Goal: Transaction & Acquisition: Purchase product/service

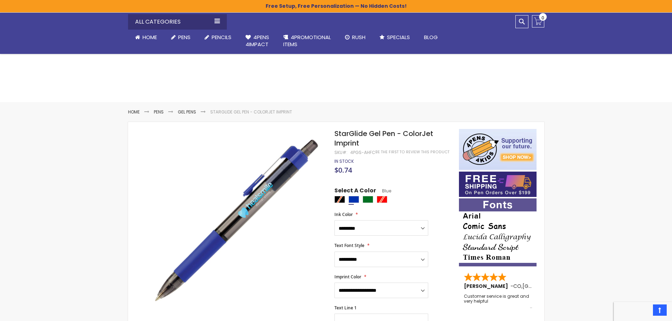
select select "*****"
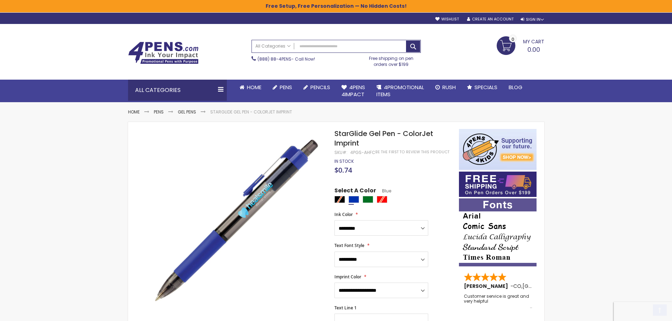
scroll to position [35, 0]
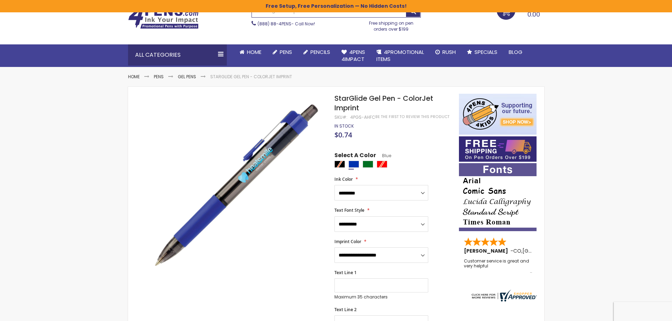
click at [361, 99] on span "StarGlide Gel Pen - ColorJet Imprint" at bounding box center [383, 102] width 99 height 19
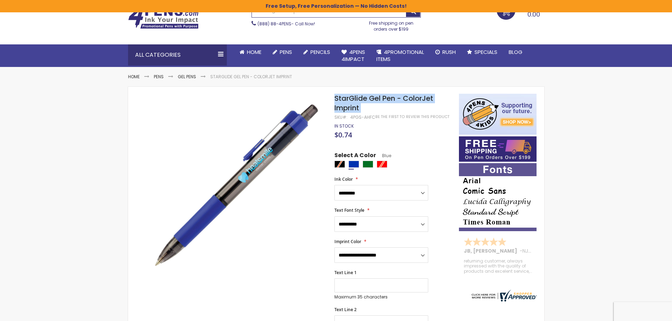
copy div "StarGlide Gel Pen - ColorJet Imprint"
